Goal: Task Accomplishment & Management: Manage account settings

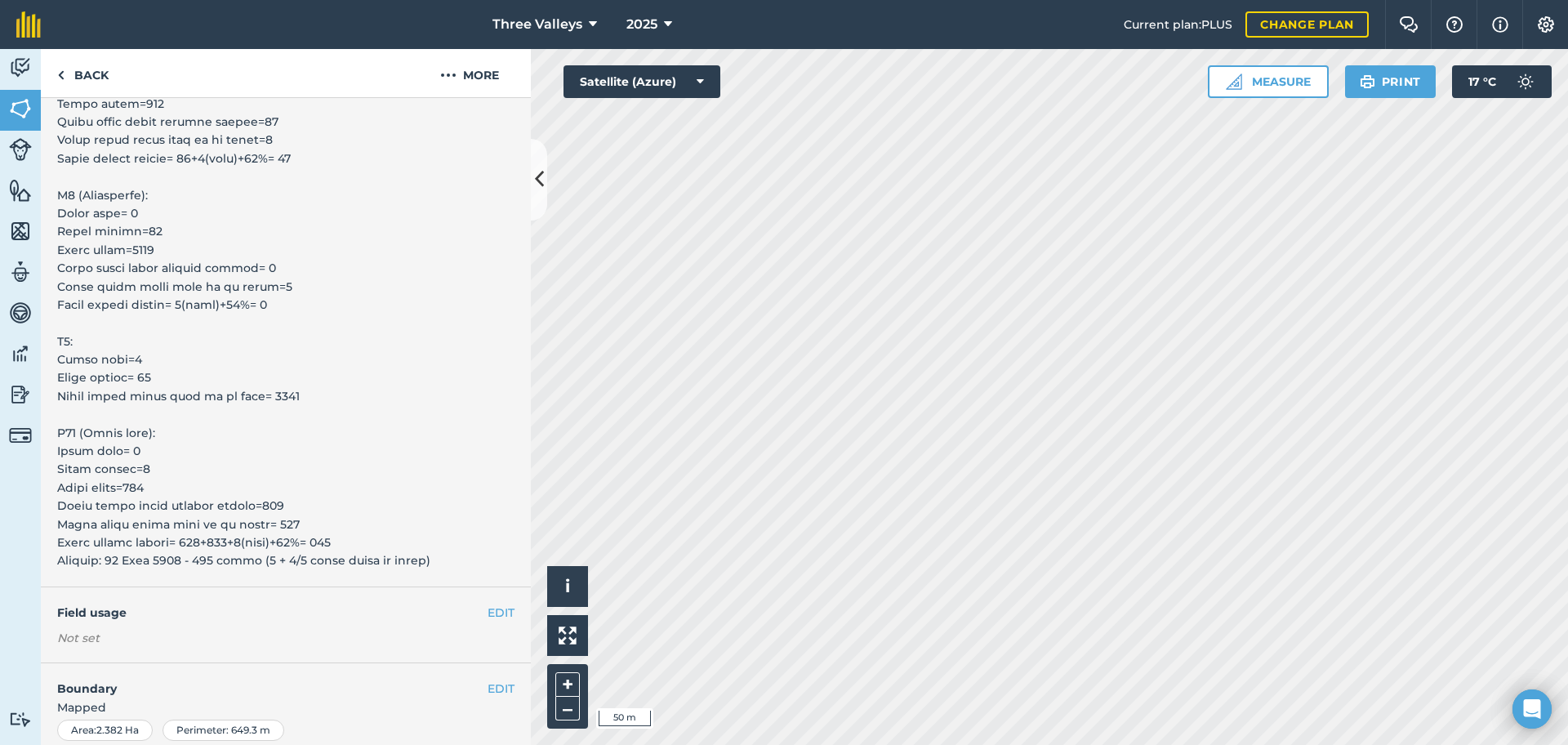
scroll to position [813, 0]
click at [475, 81] on button "More" at bounding box center [469, 73] width 122 height 49
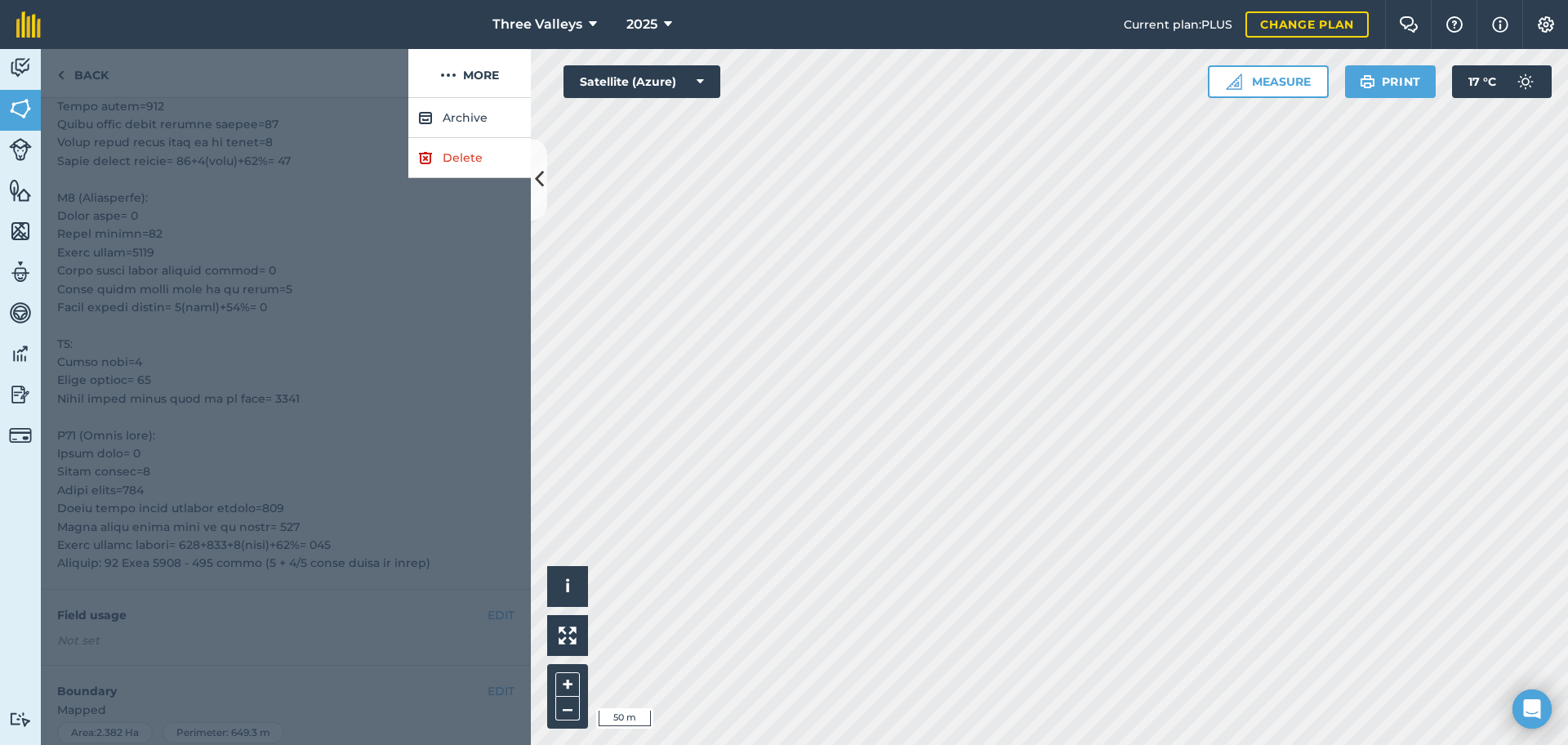
click at [362, 290] on div at bounding box center [286, 421] width 490 height 647
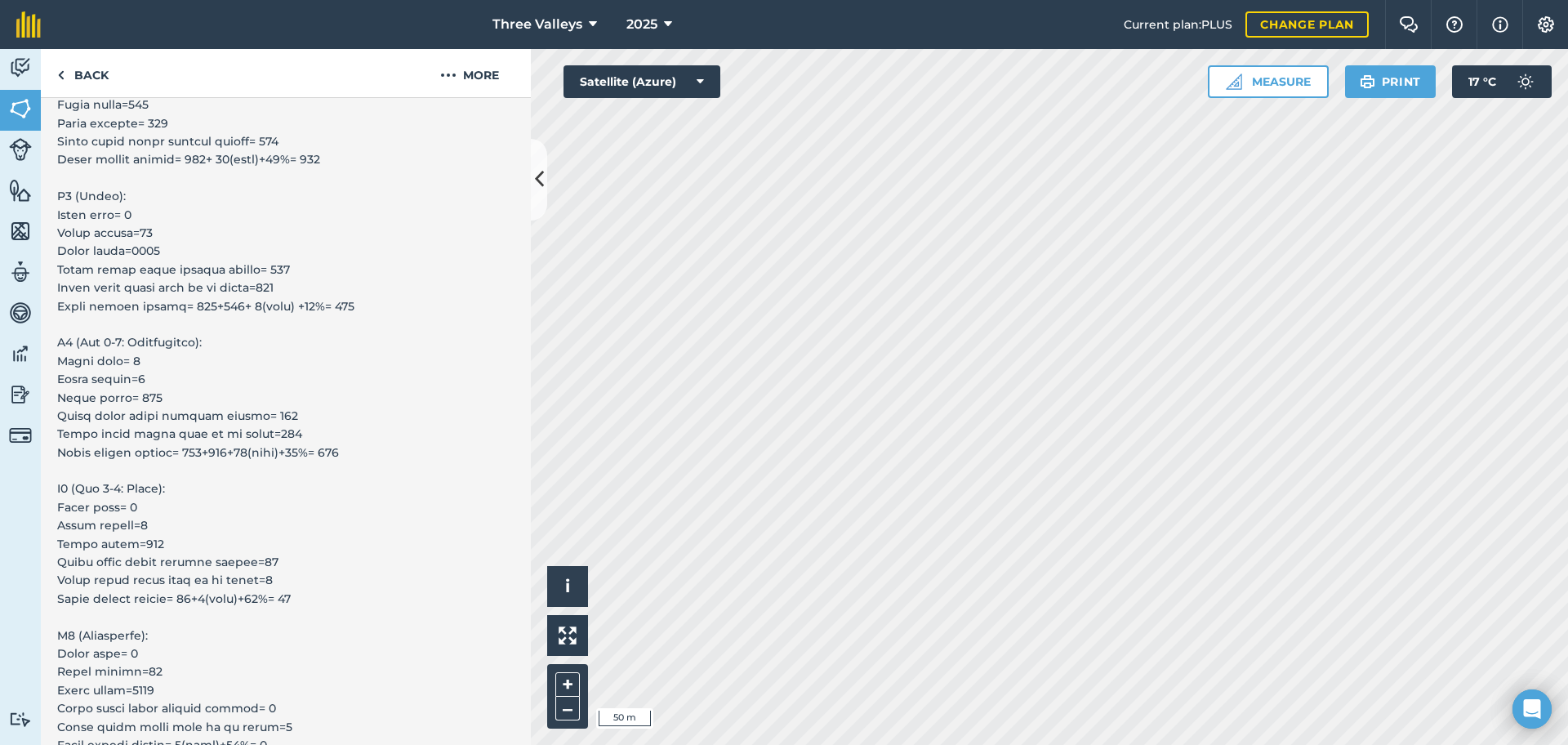
scroll to position [0, 0]
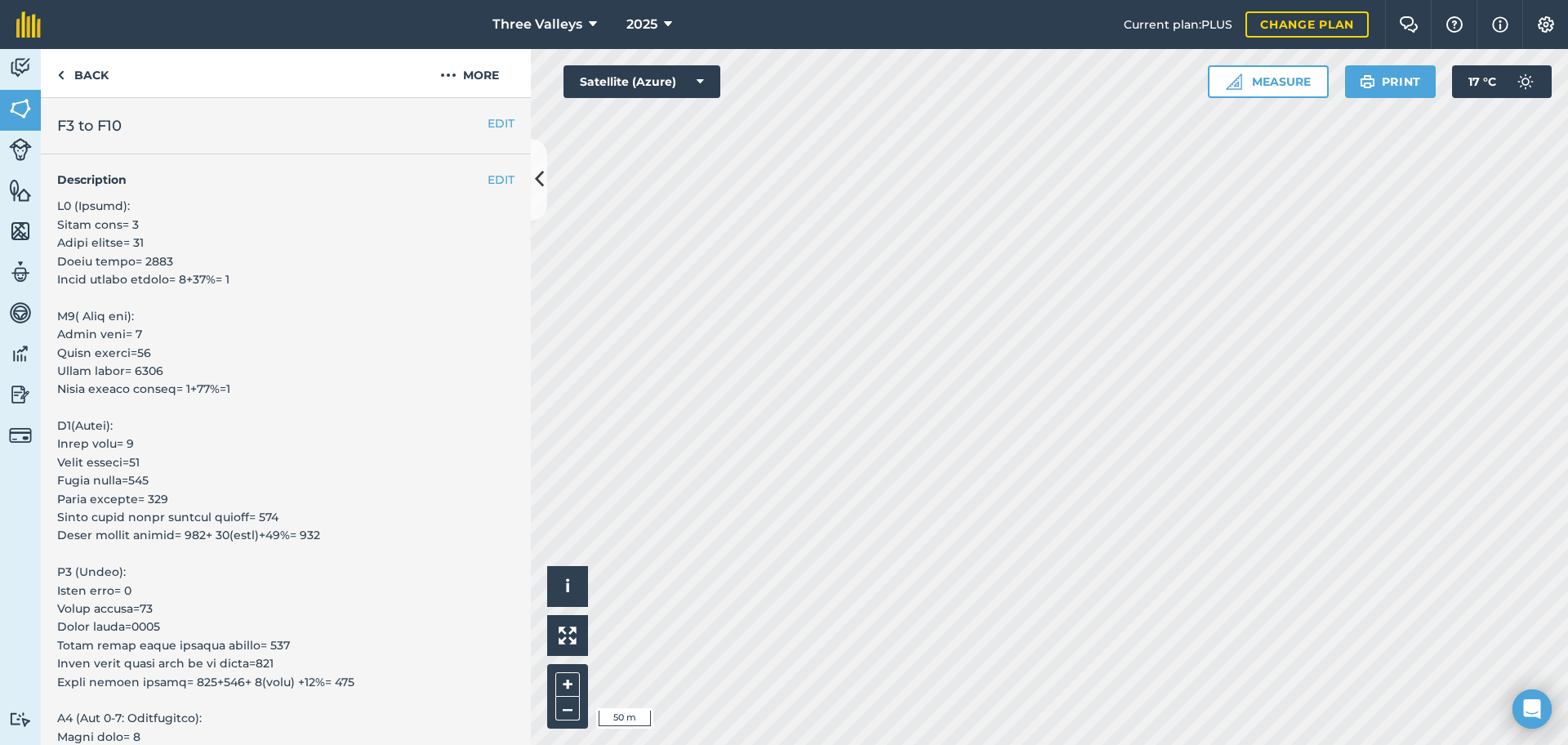
click at [478, 189] on h4 "Description" at bounding box center [286, 179] width 458 height 18
click at [487, 187] on button "EDIT" at bounding box center [501, 179] width 27 height 18
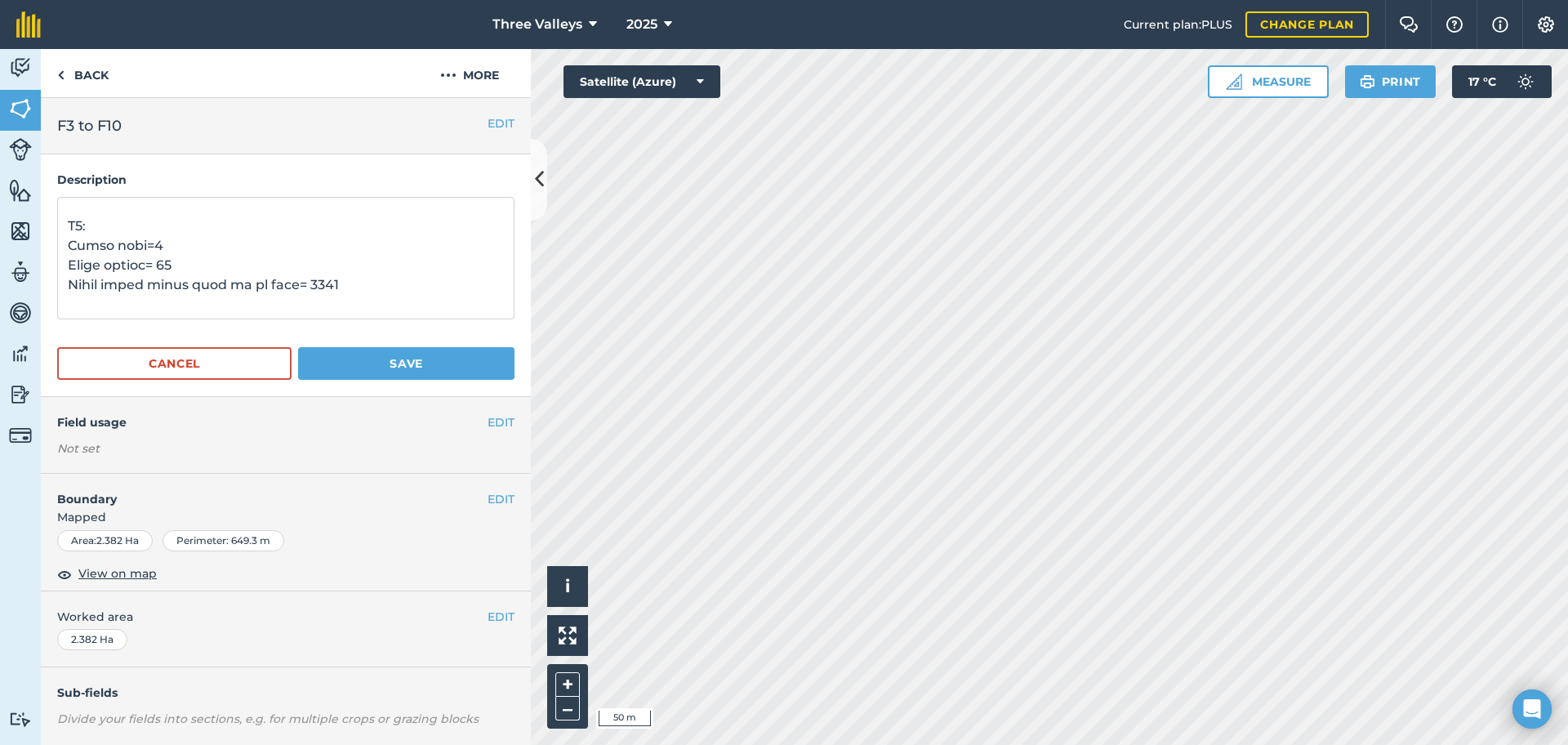
scroll to position [1007, 0]
click at [98, 224] on textarea at bounding box center [286, 258] width 458 height 122
type textarea "F3 (Susara): Total rows= 5 Total ridges= 10 Total holes= 1071 Total plants need…"
click at [342, 366] on button "Save" at bounding box center [406, 363] width 217 height 33
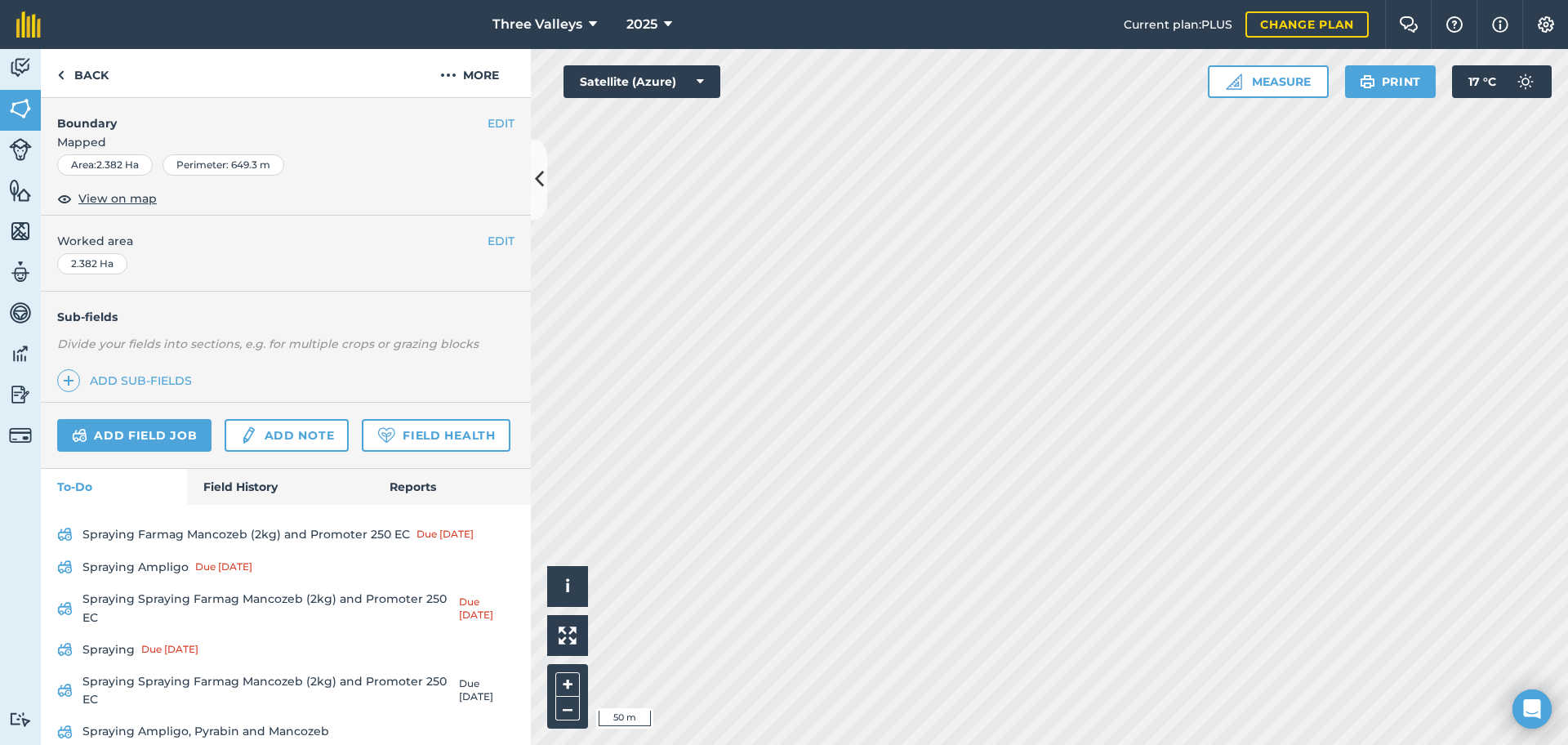
scroll to position [1383, 0]
click at [66, 77] on link "Back" at bounding box center [83, 73] width 84 height 49
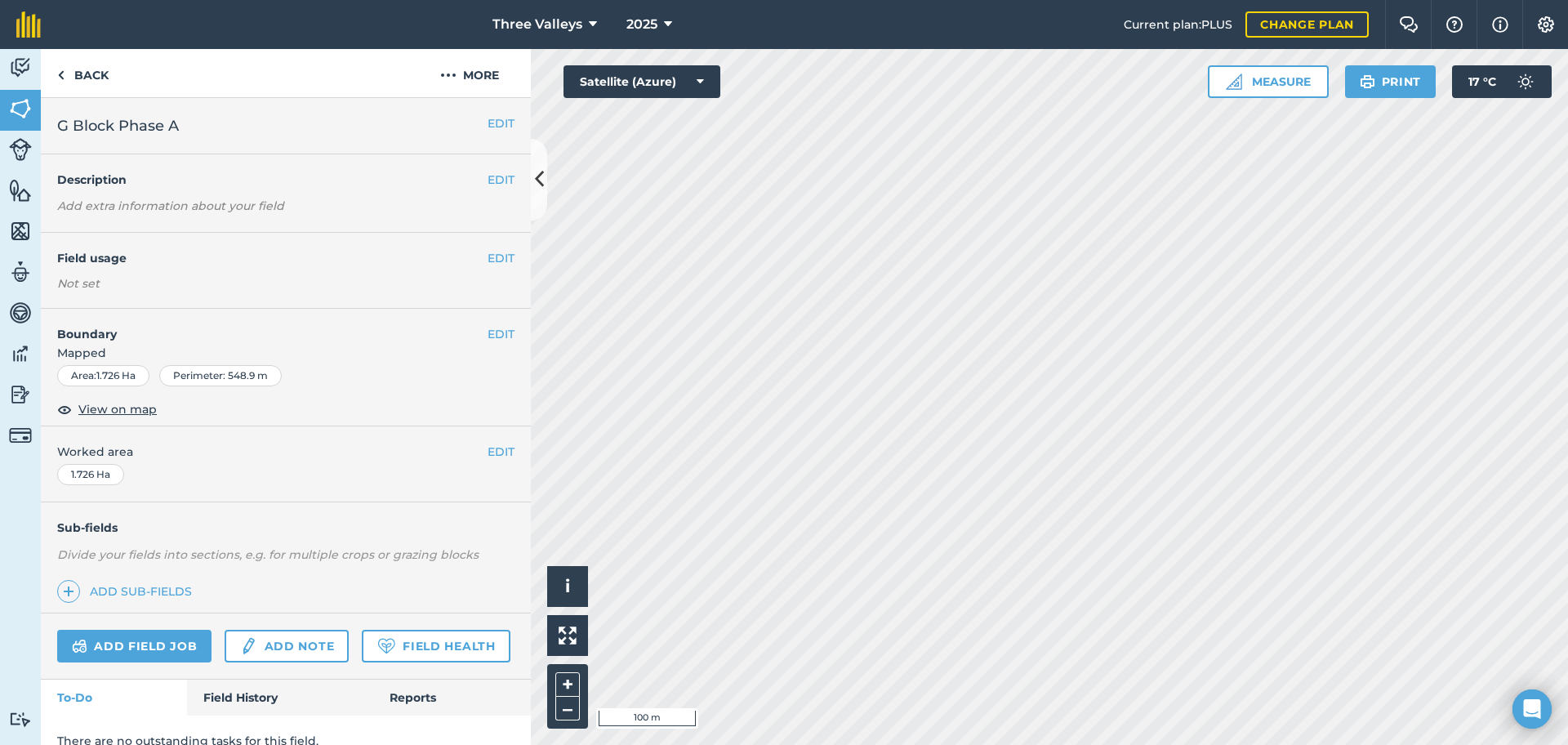
scroll to position [68, 0]
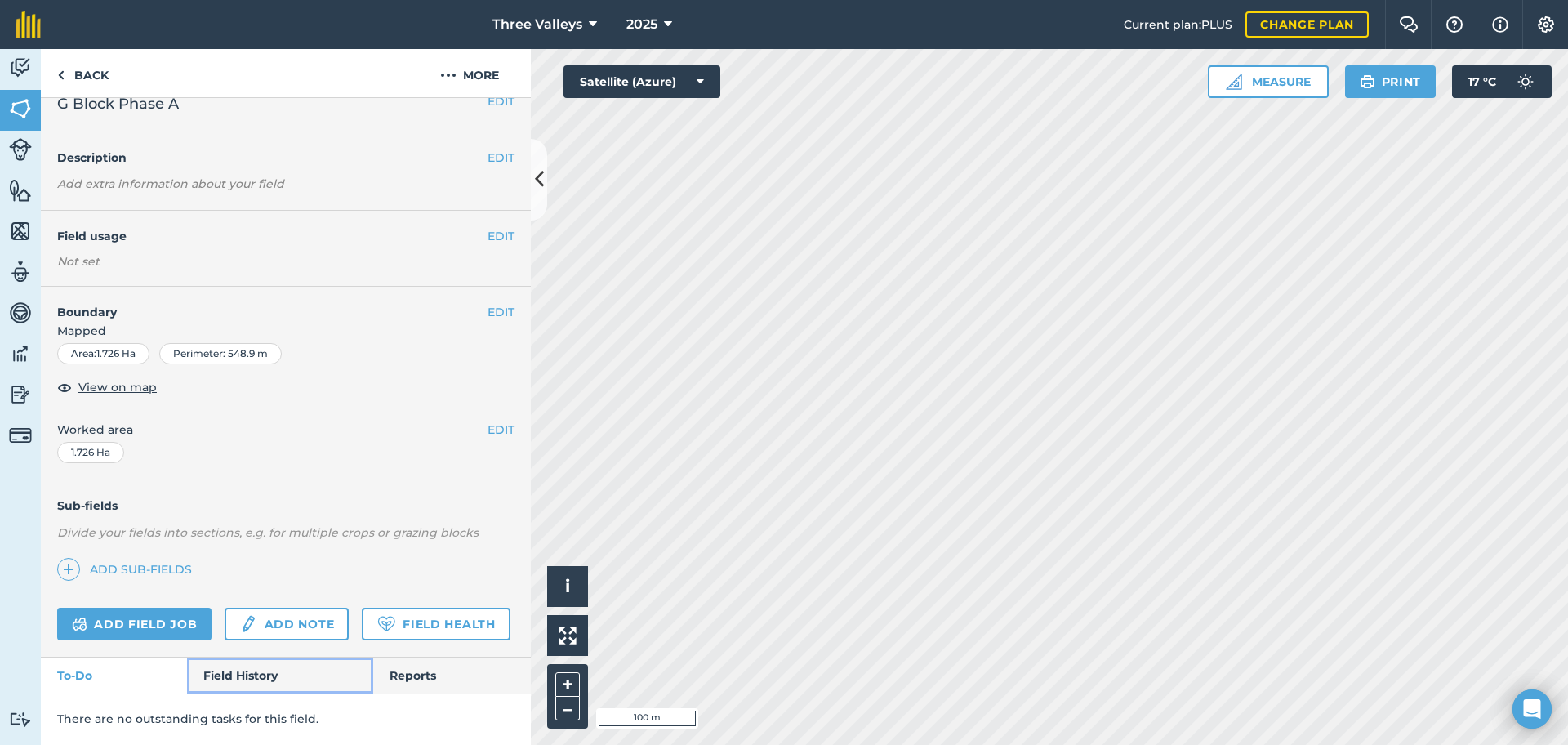
click at [233, 674] on link "Field History" at bounding box center [279, 675] width 186 height 35
